Goal: Task Accomplishment & Management: Manage account settings

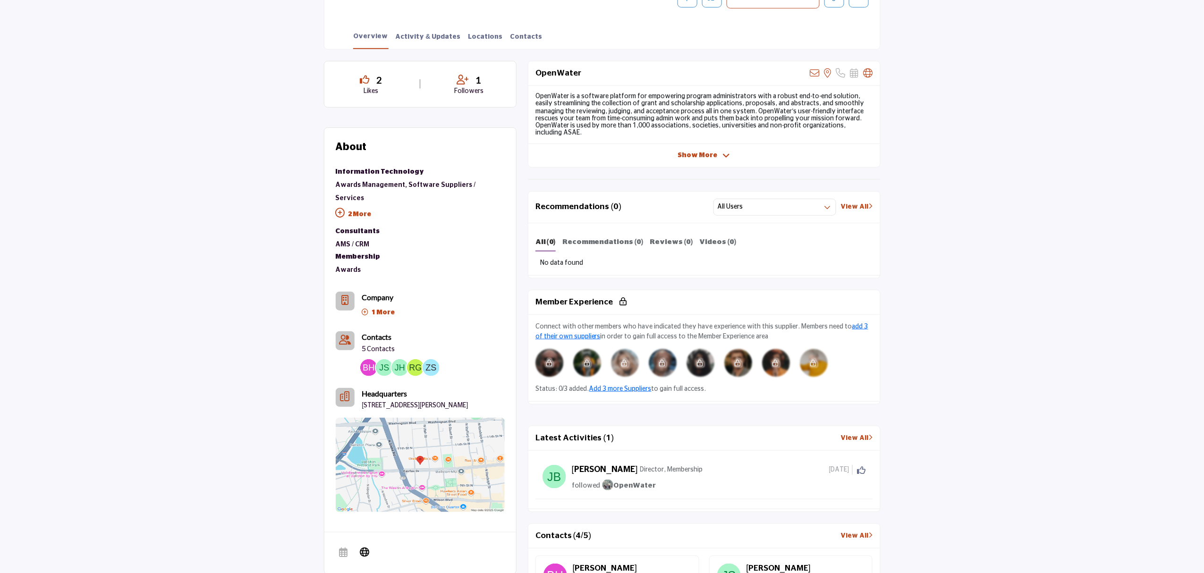
scroll to position [126, 0]
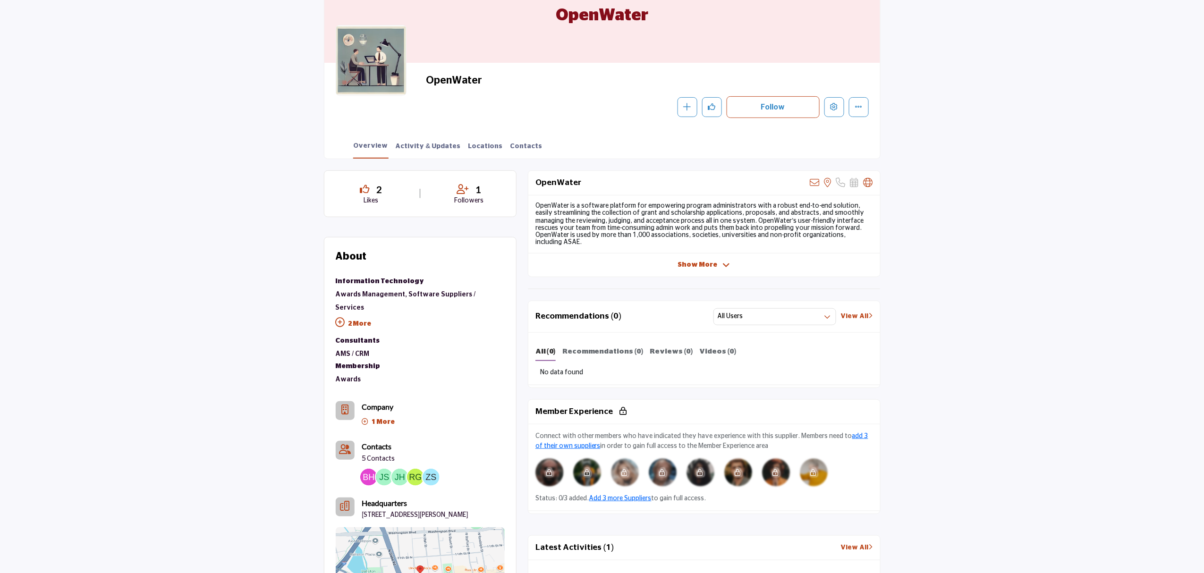
click at [696, 254] on div "OpenWater View email address of this listing View the location of this listing …" at bounding box center [704, 223] width 353 height 107
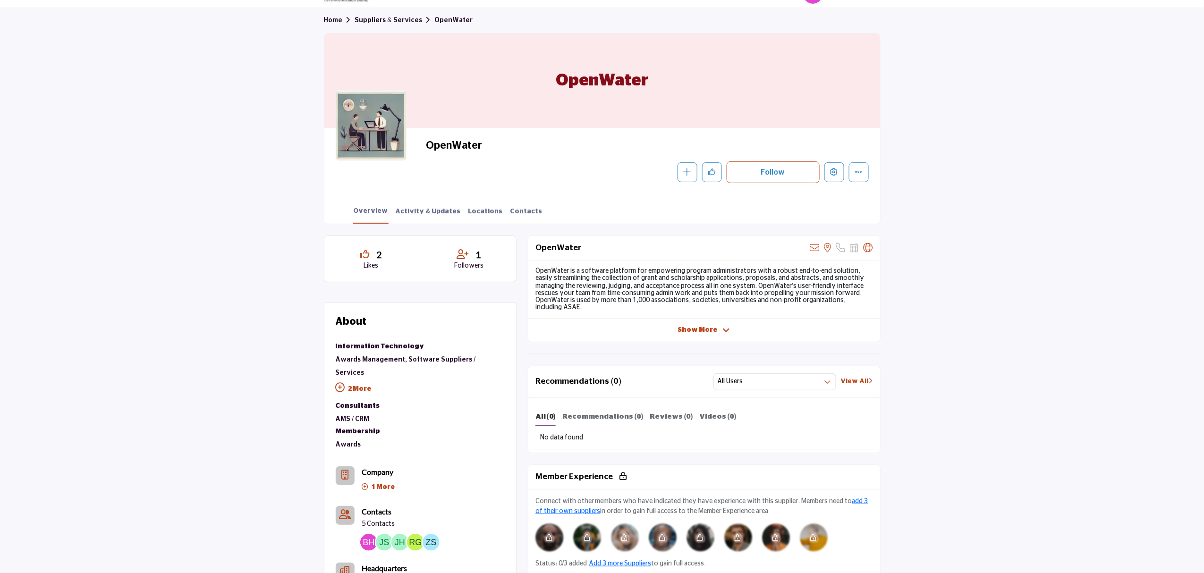
scroll to position [0, 0]
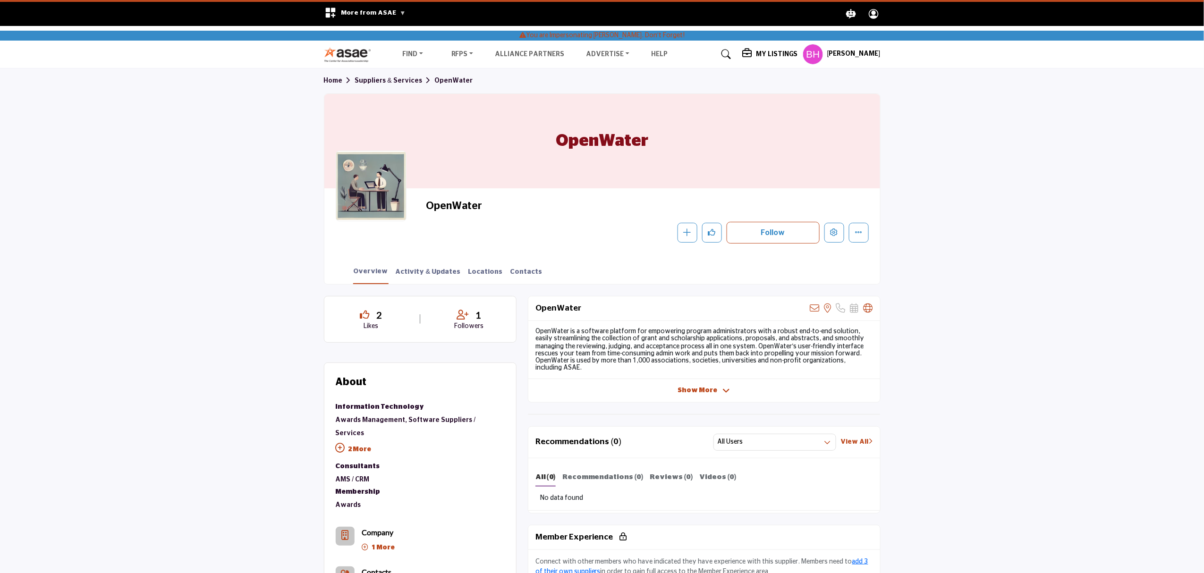
click at [769, 48] on div "My Listings Pricing Media Kit" at bounding box center [811, 54] width 138 height 21
click at [765, 50] on h5 "My Listings" at bounding box center [777, 54] width 42 height 8
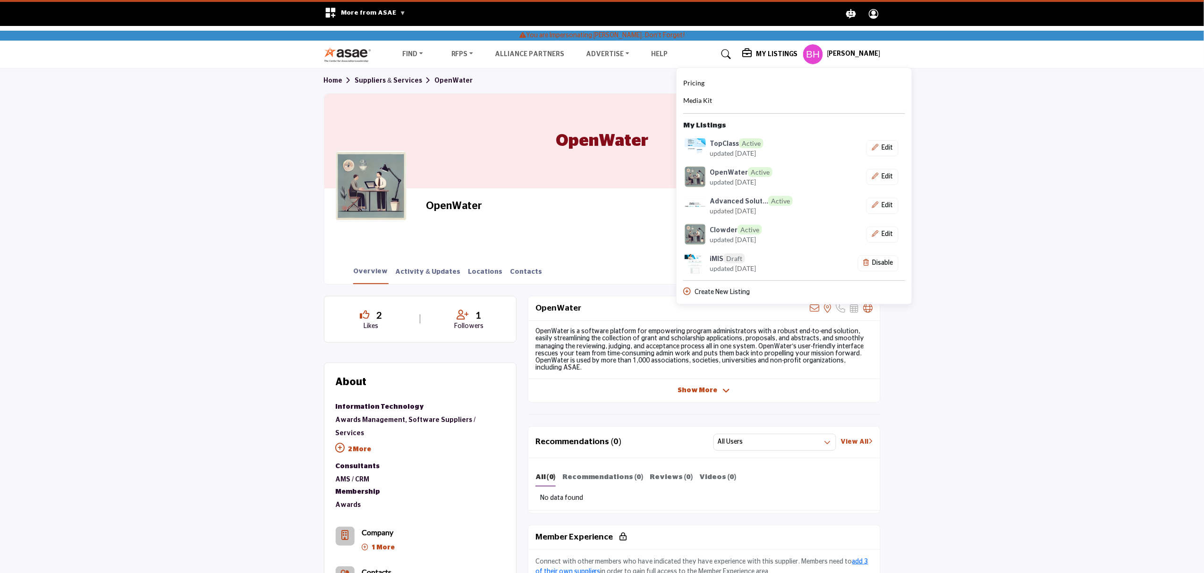
click at [498, 222] on div "Follow Following Message Recommend Add to My Suppliers Claim Listing Report Pag…" at bounding box center [647, 233] width 442 height 22
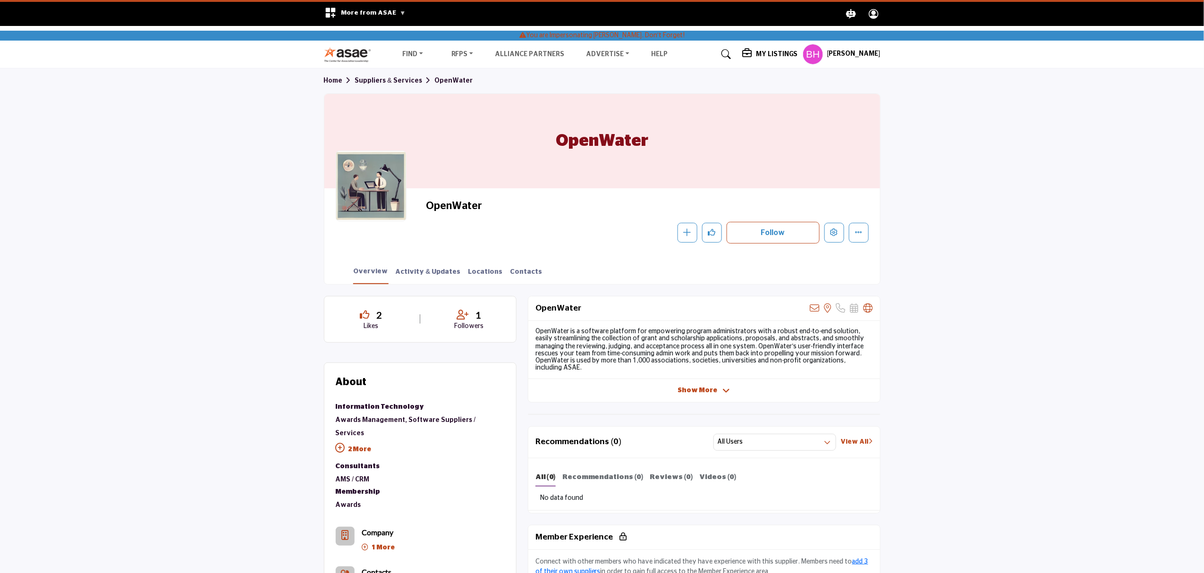
click at [782, 59] on div "My Listings" at bounding box center [770, 54] width 56 height 11
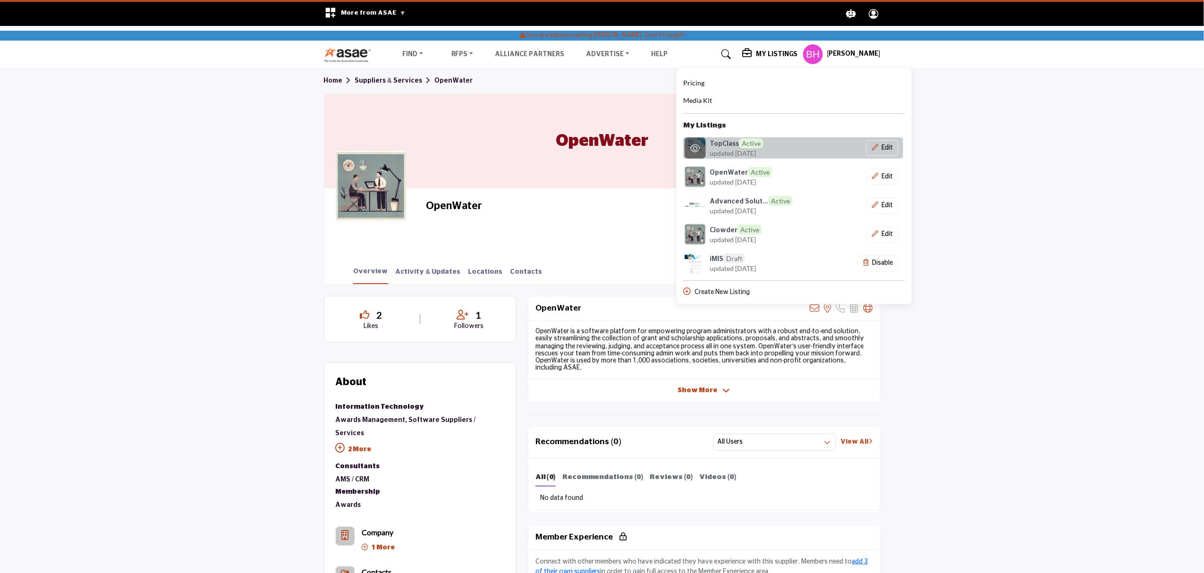
click at [743, 146] on h6 "TopClass Active" at bounding box center [737, 143] width 54 height 10
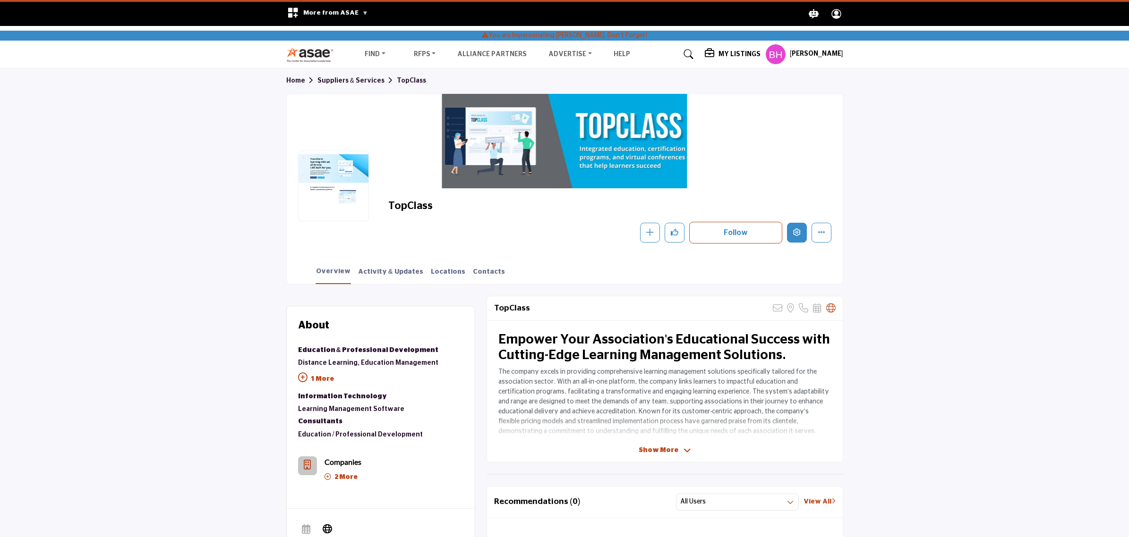
click at [791, 227] on button "Edit company" at bounding box center [797, 233] width 20 height 20
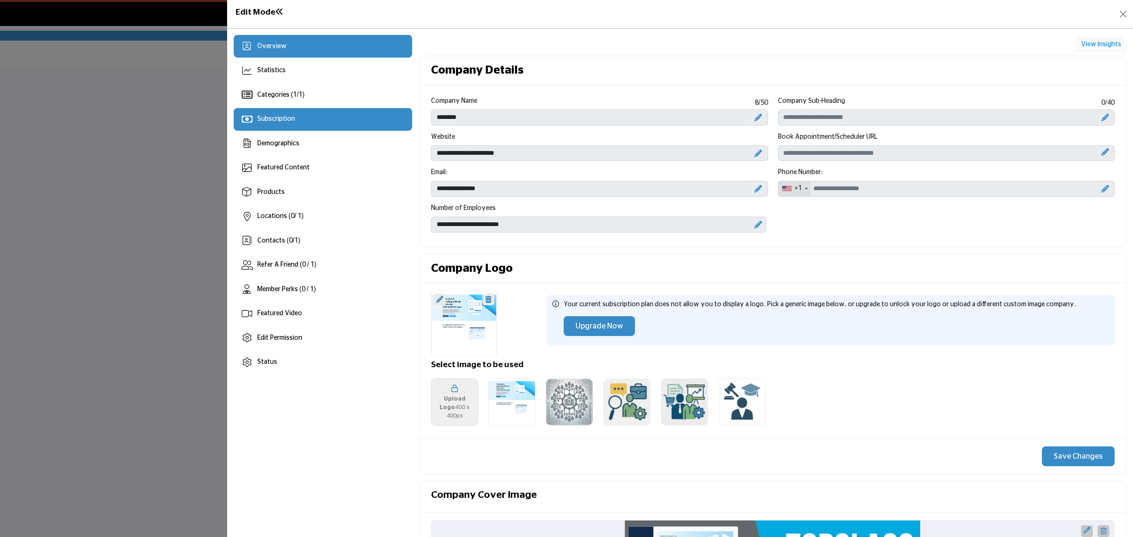
click at [308, 119] on div "Subscription" at bounding box center [323, 119] width 178 height 23
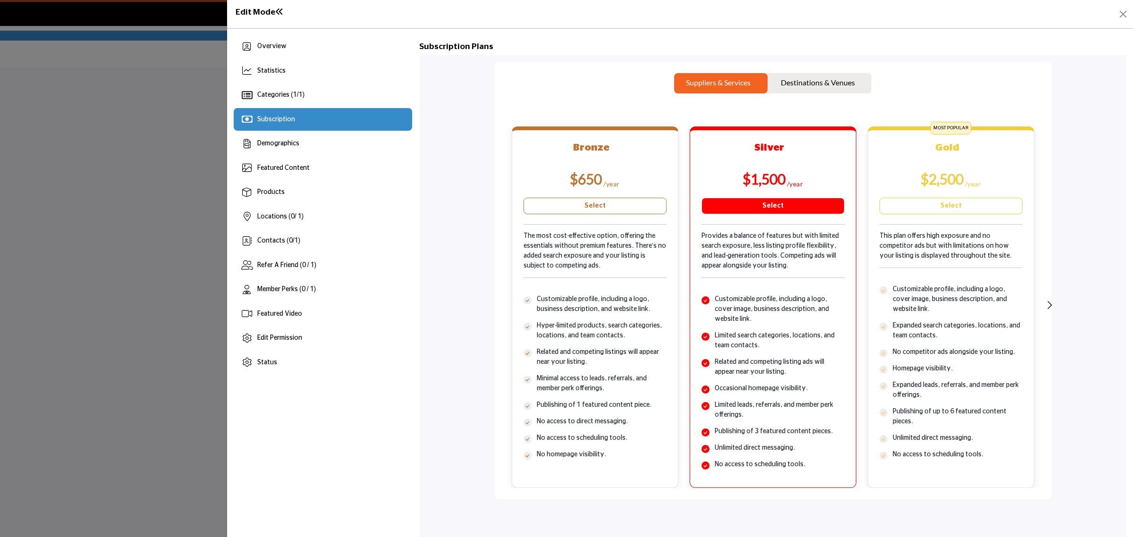
click at [738, 201] on link "Select" at bounding box center [773, 206] width 143 height 17
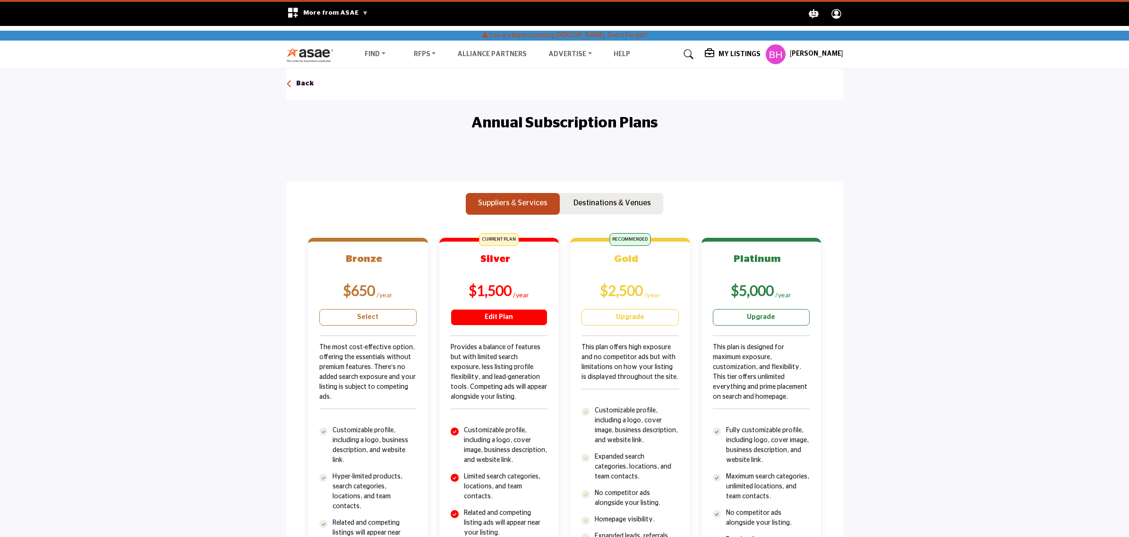
click at [489, 321] on link "Edit Plan" at bounding box center [498, 317] width 97 height 17
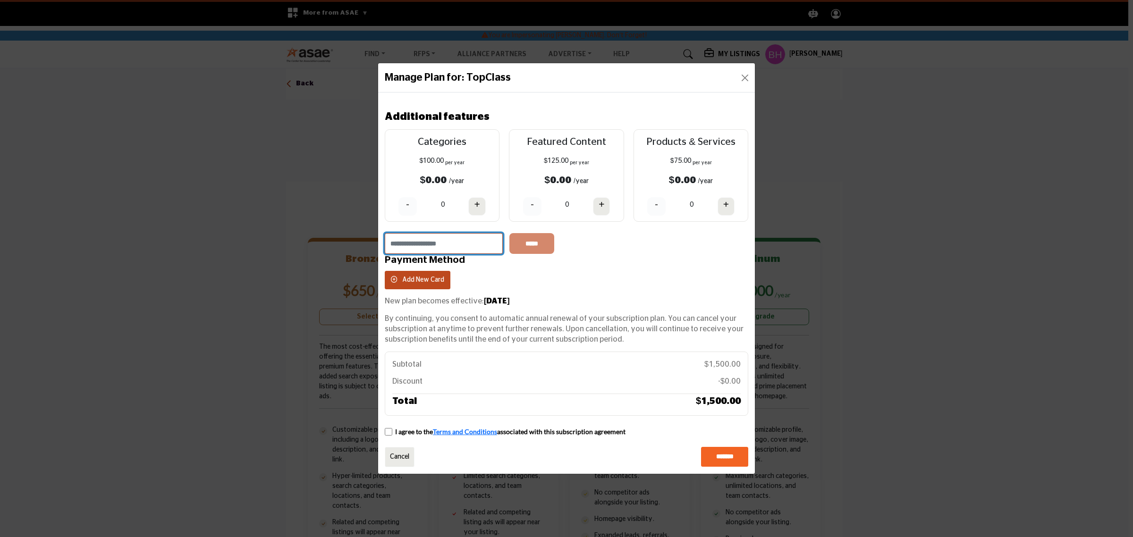
click at [467, 252] on input "text" at bounding box center [444, 243] width 118 height 21
type input "***"
click at [467, 252] on input "text" at bounding box center [444, 243] width 118 height 21
type input "**"
click at [467, 252] on input "text" at bounding box center [444, 243] width 118 height 21
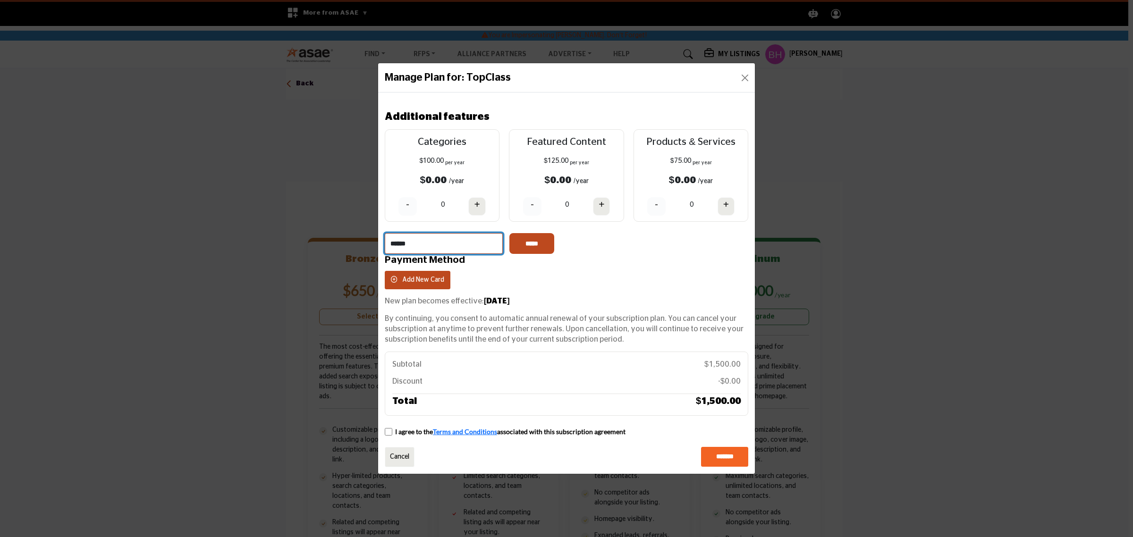
type input "******"
click at [532, 240] on input "*****" at bounding box center [532, 243] width 45 height 21
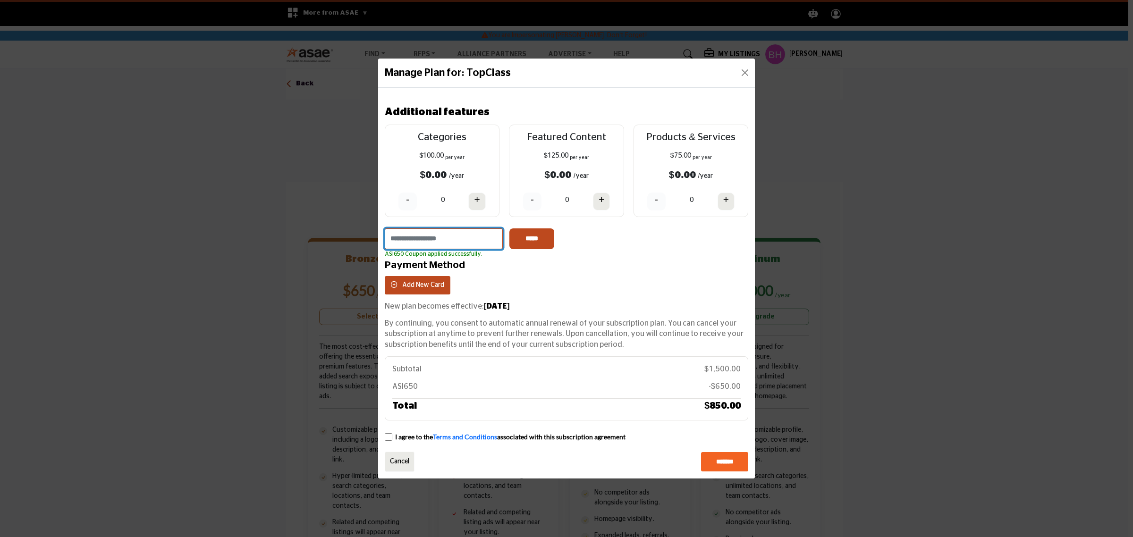
click at [438, 237] on input "text" at bounding box center [444, 239] width 118 height 21
click at [974, 185] on div "Manage Plan for: TopClass Plan: Silver Suppliers & Services Total: $1,500 /year" at bounding box center [566, 268] width 1133 height 537
click at [744, 73] on button "Close" at bounding box center [745, 72] width 13 height 13
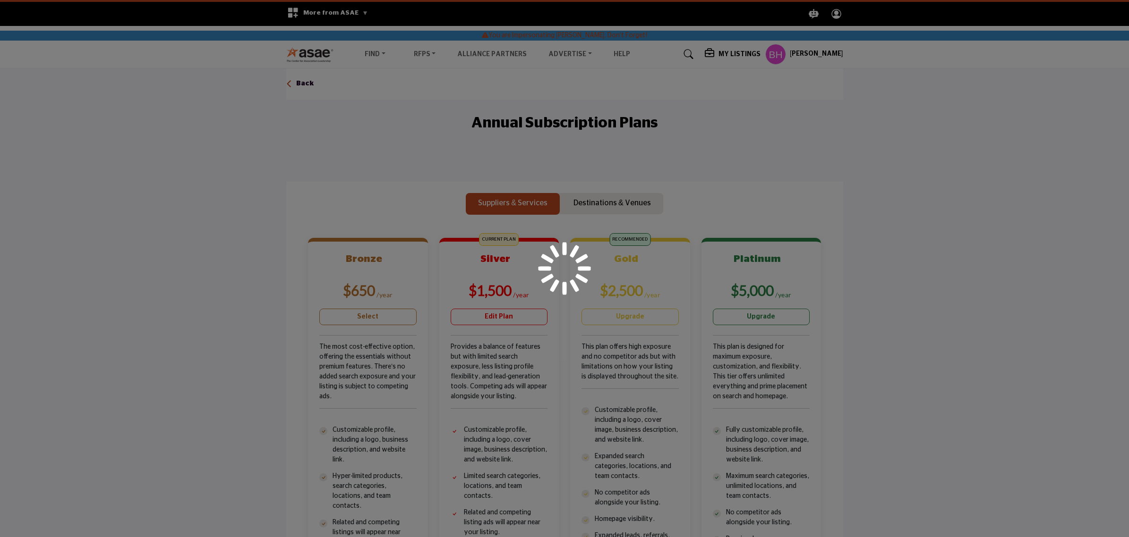
click at [808, 55] on div at bounding box center [564, 268] width 1129 height 537
click at [793, 51] on div at bounding box center [564, 268] width 1129 height 537
click at [812, 53] on div at bounding box center [564, 268] width 1129 height 537
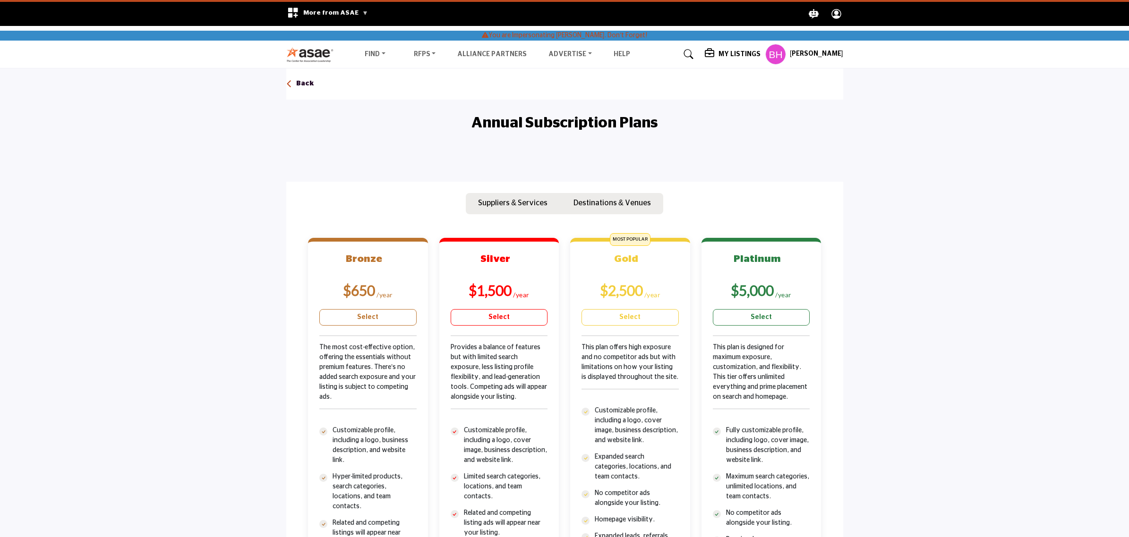
click at [782, 55] on profile-featured-f642a4a2-67c6-4883-8607-f45c16ec4348 "Show hide supplier dropdown" at bounding box center [775, 54] width 21 height 21
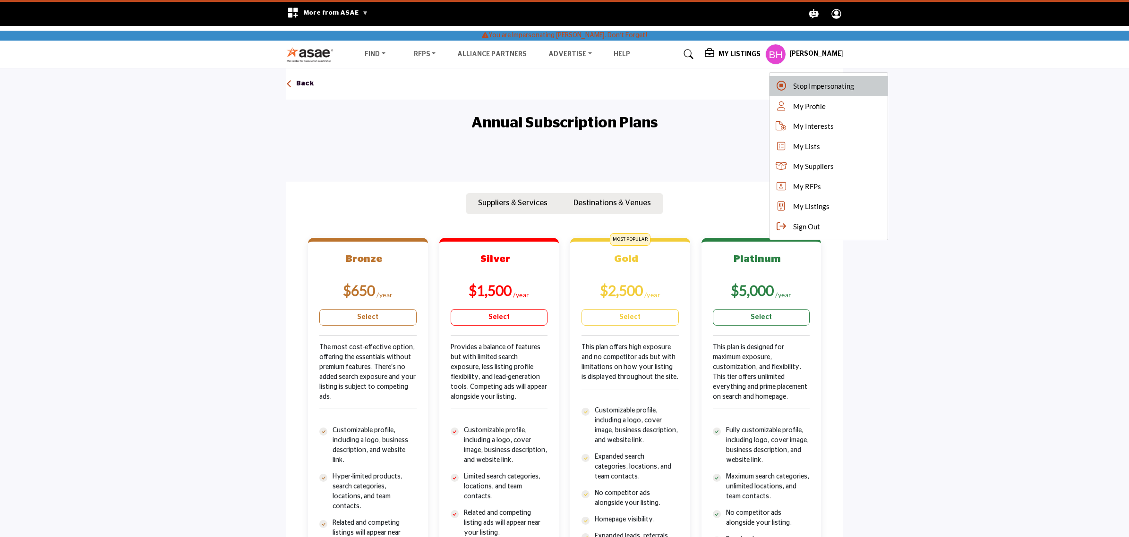
click at [799, 85] on span "Stop Impersonating" at bounding box center [823, 86] width 61 height 11
click at [0, 0] on div at bounding box center [0, 0] width 0 height 0
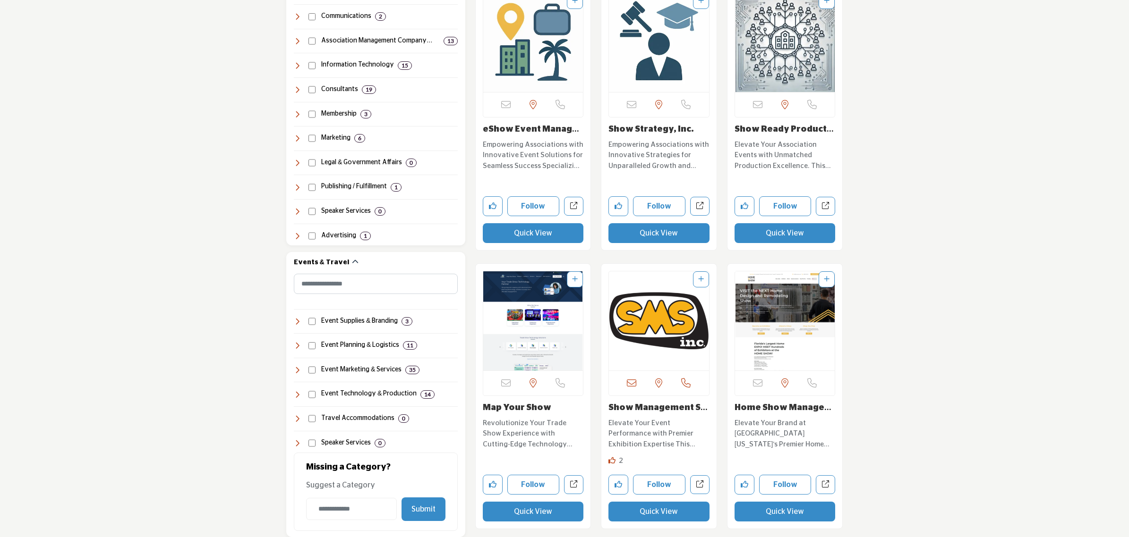
scroll to position [649, 0]
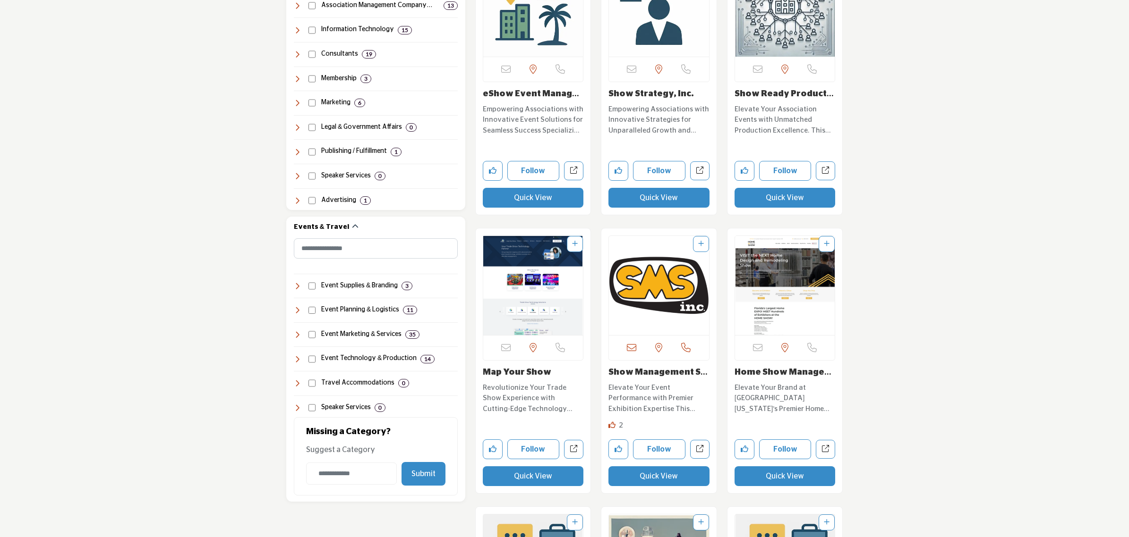
drag, startPoint x: 954, startPoint y: 149, endPoint x: 907, endPoint y: 18, distance: 139.1
